Goal: Task Accomplishment & Management: Manage account settings

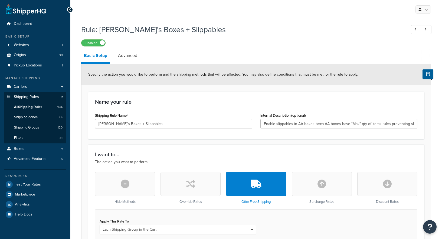
select select "SHIPPING_GROUP"
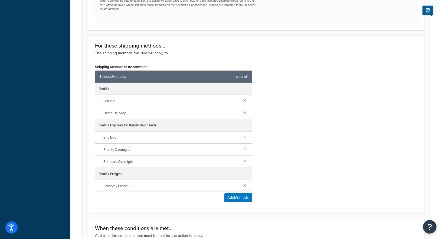
scroll to position [269, 0]
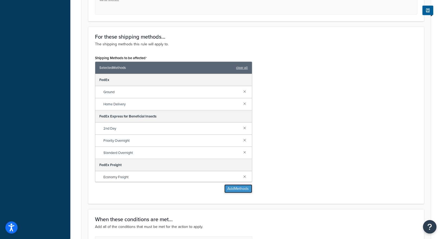
click at [242, 185] on button "Add Methods" at bounding box center [238, 189] width 28 height 9
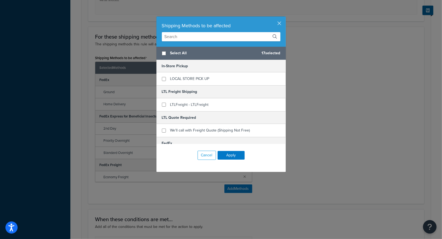
click at [195, 37] on input "text" at bounding box center [221, 36] width 118 height 9
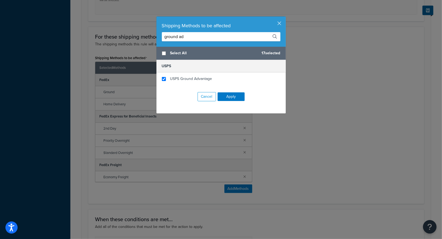
type input "ground ad"
click at [278, 19] on div "Shipping Methods to be affected ground ad" at bounding box center [220, 31] width 129 height 30
click at [282, 23] on div "Shipping Methods to be affected ground ad" at bounding box center [220, 31] width 129 height 30
click at [284, 18] on button "button" at bounding box center [284, 16] width 1 height 1
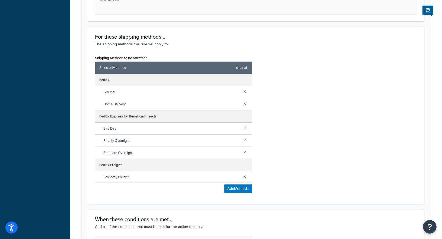
click at [299, 97] on div "Shipping Methods to be affected Selected Methods clear all FedEx Ground Home De…" at bounding box center [256, 125] width 330 height 143
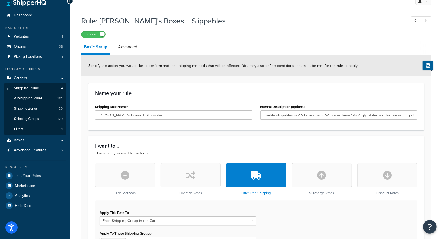
scroll to position [0, 0]
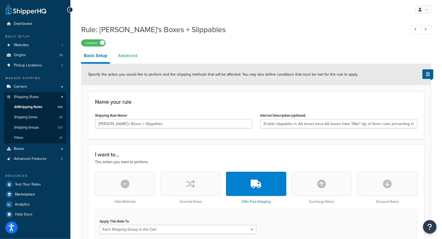
click at [124, 58] on link "Advanced" at bounding box center [127, 55] width 25 height 13
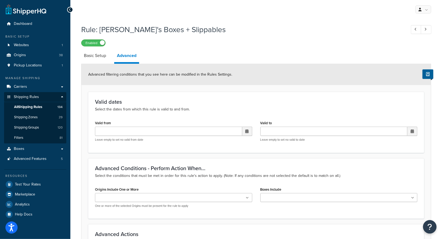
click at [187, 113] on div "Valid dates Select the dates from which this rule is valid to and from. Valid f…" at bounding box center [256, 122] width 336 height 61
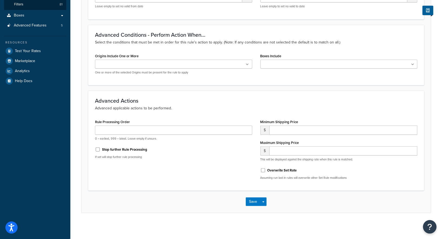
scroll to position [134, 0]
click at [170, 128] on input "Rule Processing Order" at bounding box center [173, 129] width 157 height 9
type input "100"
click at [237, 177] on div "Rule Processing Order 100 0 = earliest, 999 = latest. Leave empty if unsure. St…" at bounding box center [256, 151] width 330 height 66
click at [96, 146] on div "Stop further Rule Processing" at bounding box center [173, 149] width 157 height 8
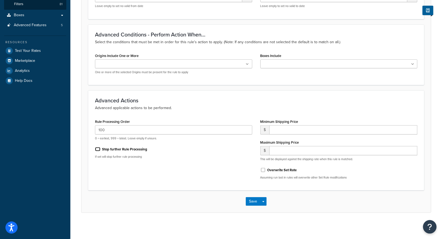
click at [97, 147] on input "Stop further Rule Processing" at bounding box center [97, 149] width 5 height 4
checkbox input "true"
click at [195, 159] on div "Rule Processing Order 100 0 = earliest, 999 = latest. Leave empty if unsure. St…" at bounding box center [173, 140] width 165 height 45
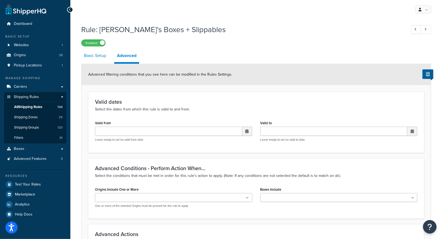
click at [96, 56] on link "Basic Setup" at bounding box center [95, 55] width 28 height 13
select select "SHIPPING_GROUP"
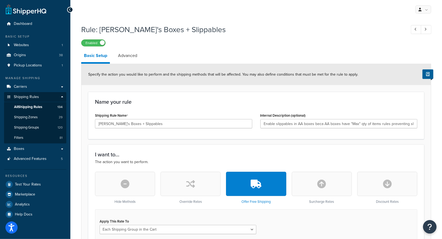
click at [205, 94] on div "Name your rule Shipping Rule Name [PERSON_NAME]'s Boxes + Slippables Internal D…" at bounding box center [256, 115] width 336 height 47
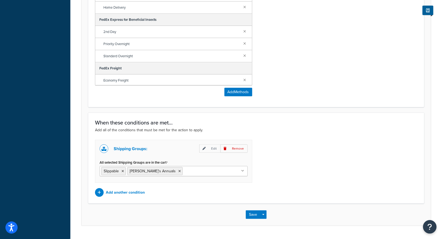
scroll to position [377, 0]
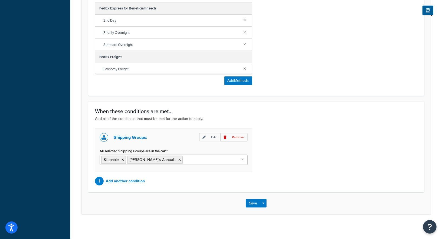
click at [298, 134] on div "Shipping Groups: Edit Remove All selected Shipping Groups are in the cart Slipp…" at bounding box center [256, 157] width 330 height 57
click at [254, 202] on button "Save" at bounding box center [253, 203] width 15 height 9
